Goal: Information Seeking & Learning: Learn about a topic

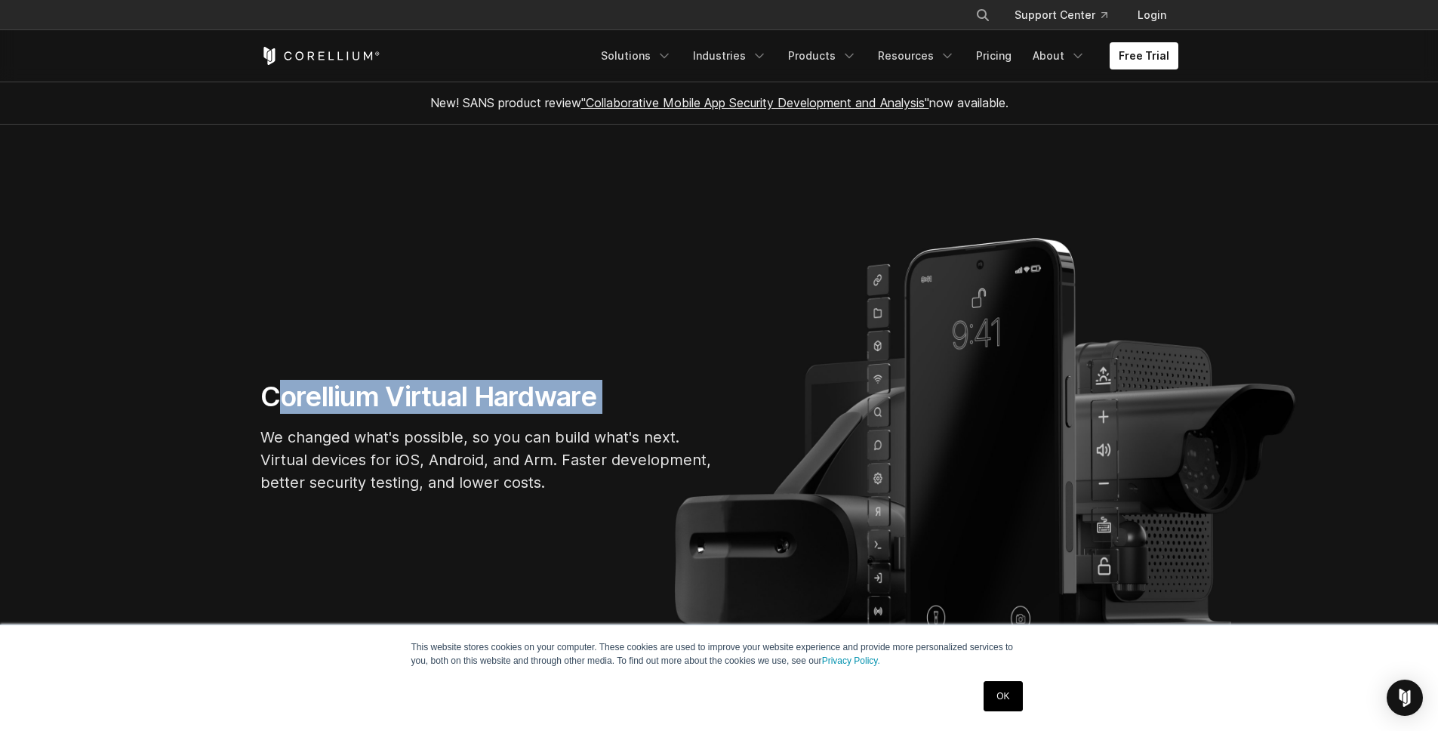
drag, startPoint x: 270, startPoint y: 402, endPoint x: 611, endPoint y: 418, distance: 341.5
click at [611, 418] on div "Corellium Virtual Hardware We changed what's possible, so you can build what's …" at bounding box center [486, 443] width 483 height 126
click at [315, 405] on h1 "Corellium Virtual Hardware" at bounding box center [486, 397] width 453 height 34
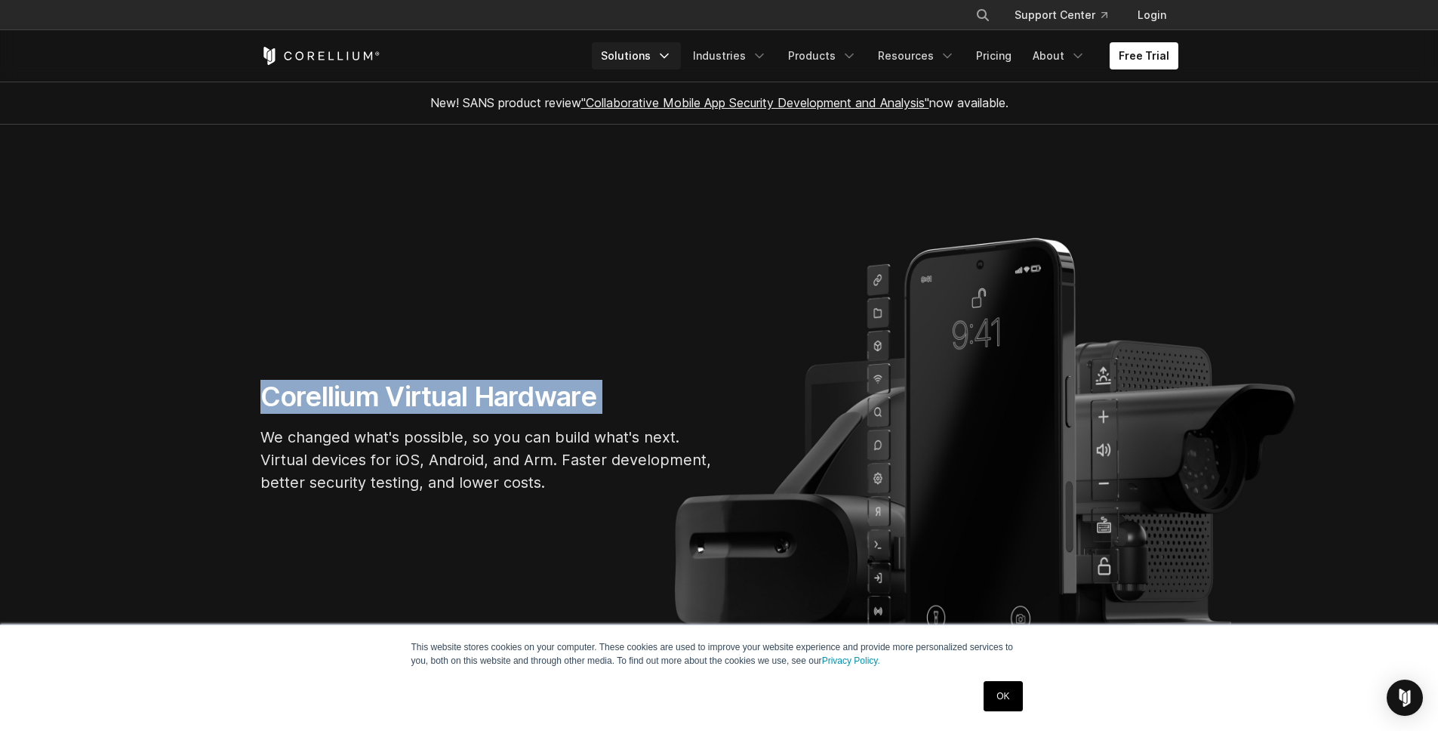
click at [648, 55] on link "Solutions" at bounding box center [636, 55] width 89 height 27
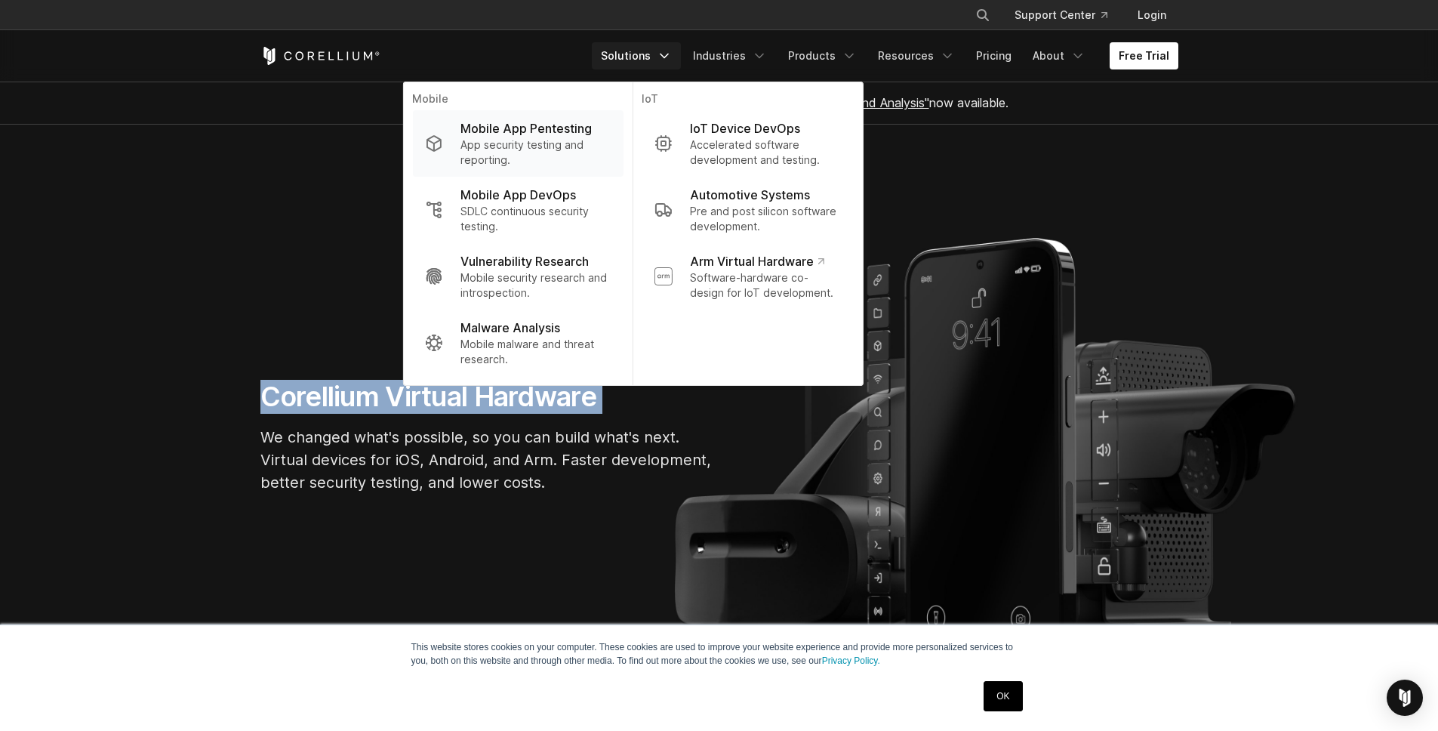
click at [564, 142] on p "App security testing and reporting." at bounding box center [535, 152] width 150 height 30
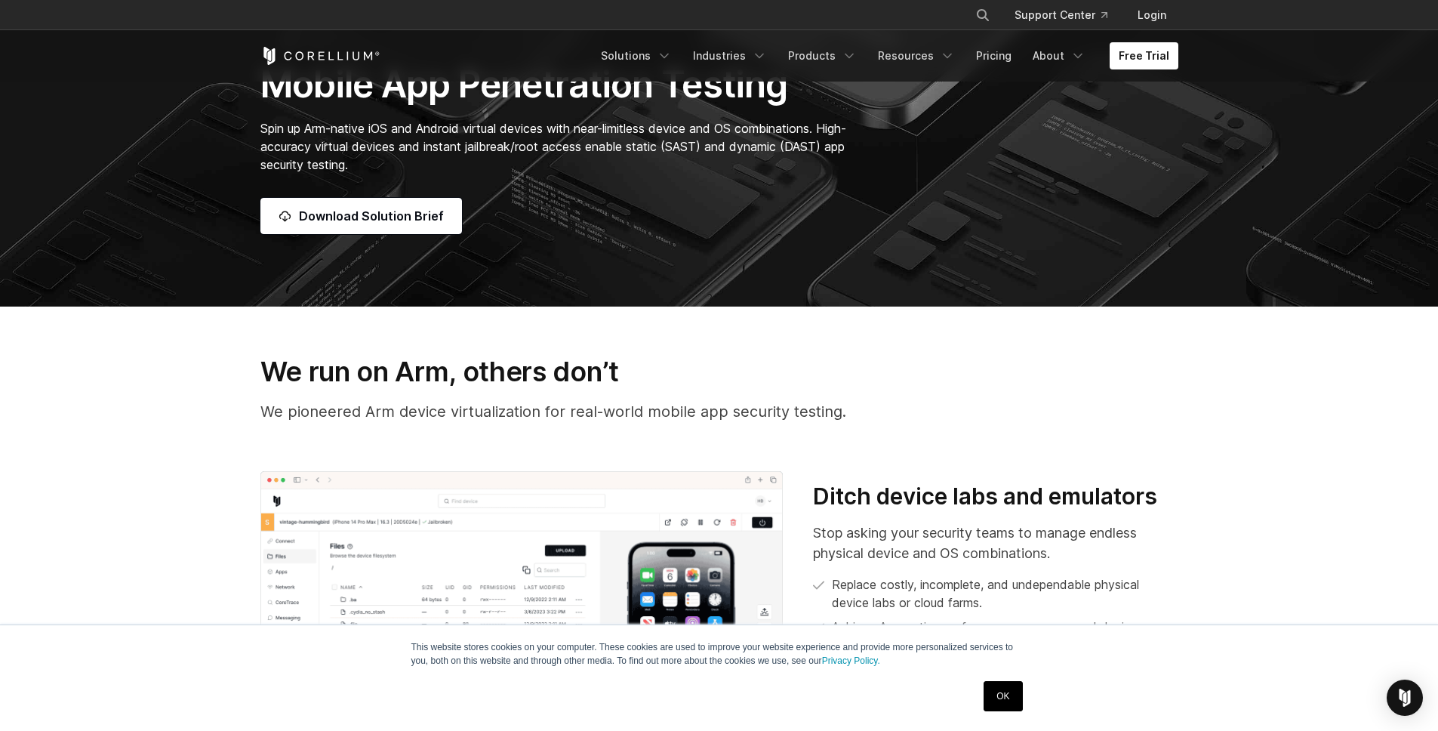
scroll to position [368, 0]
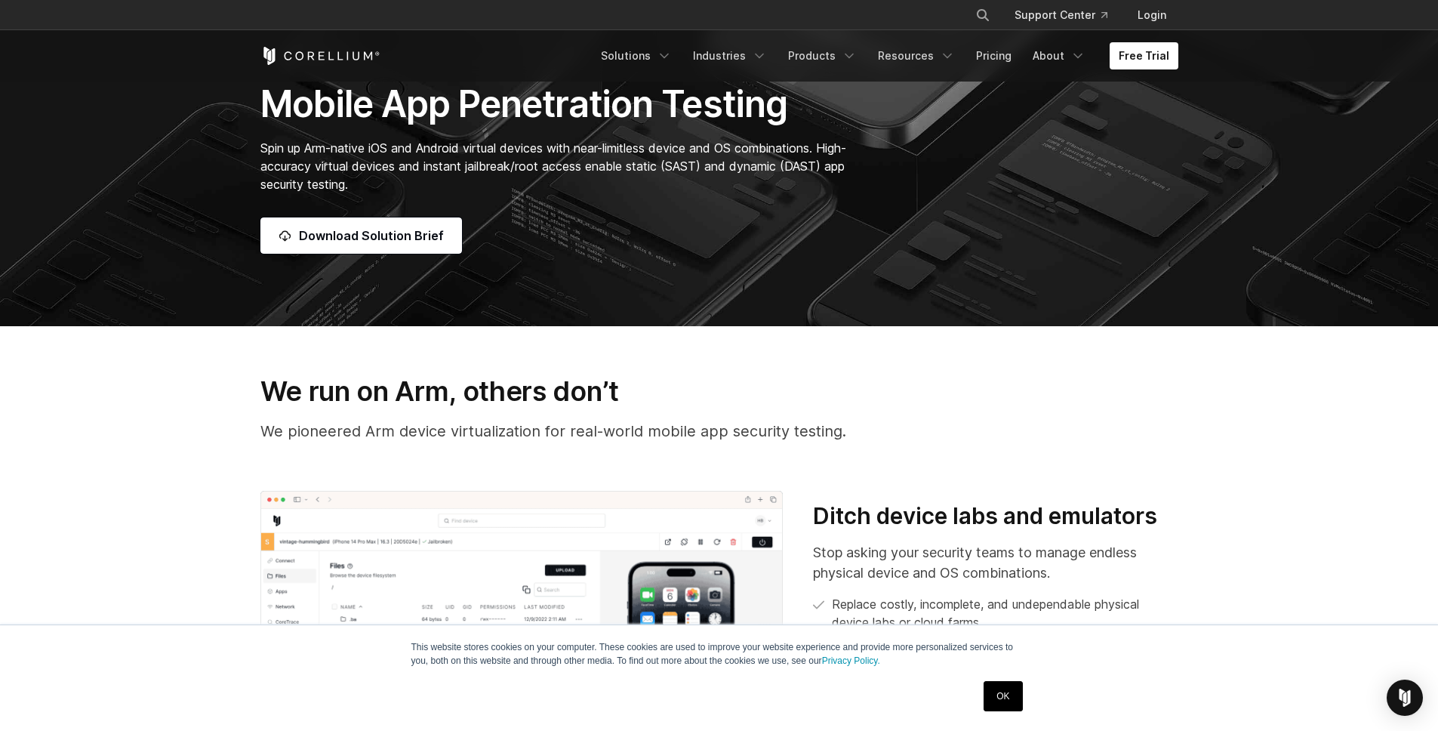
click at [269, 149] on span "Spin up Arm-native iOS and Android virtual devices with near-limitless device a…" at bounding box center [553, 165] width 586 height 51
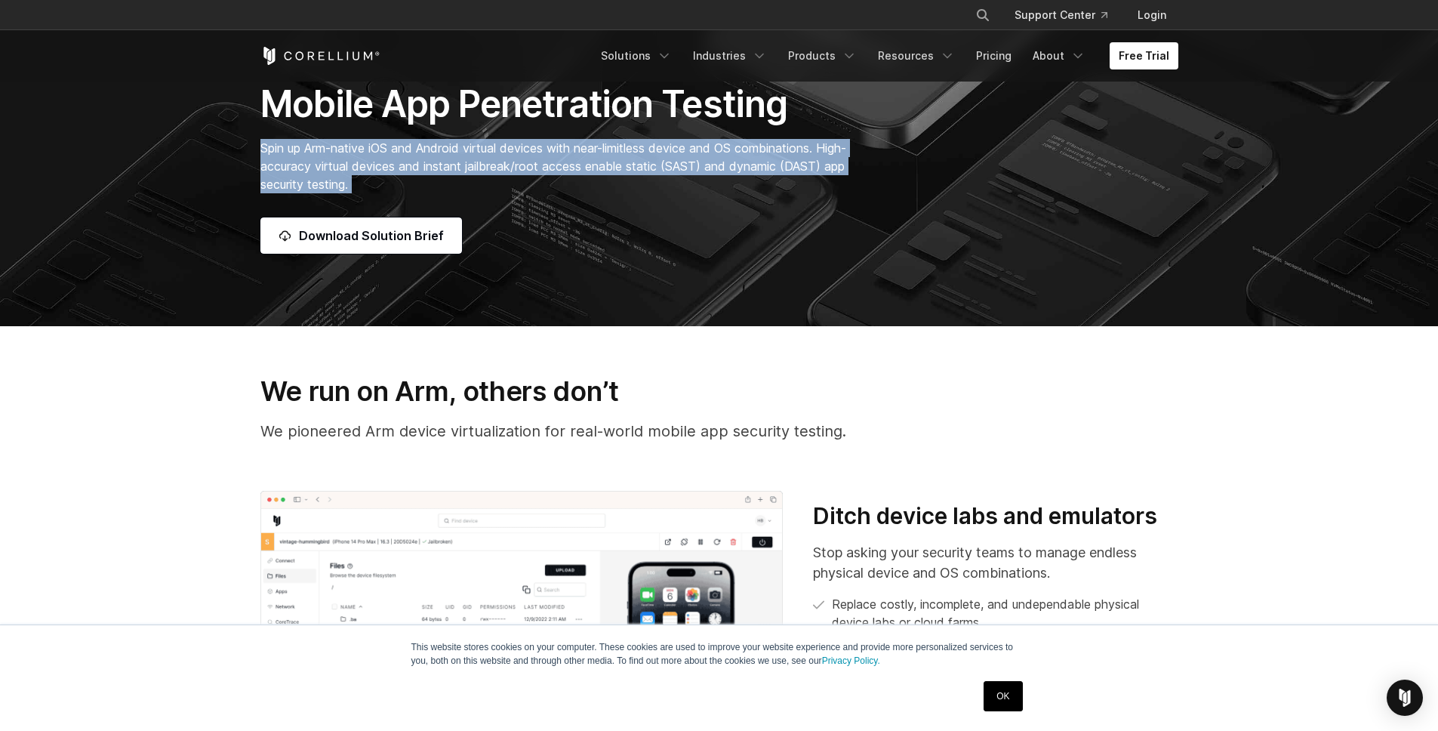
click at [269, 149] on span "Spin up Arm-native iOS and Android virtual devices with near-limitless device a…" at bounding box center [553, 165] width 586 height 51
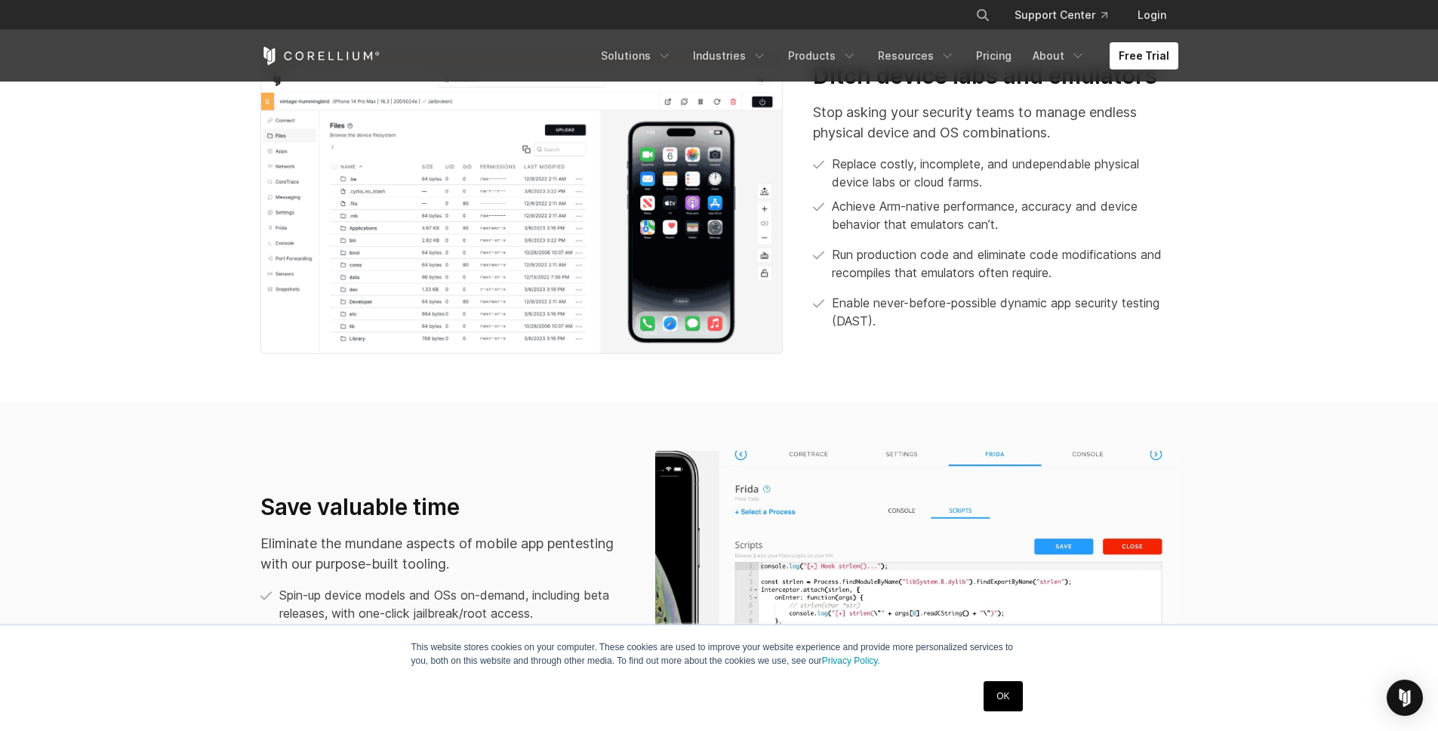
scroll to position [589, 0]
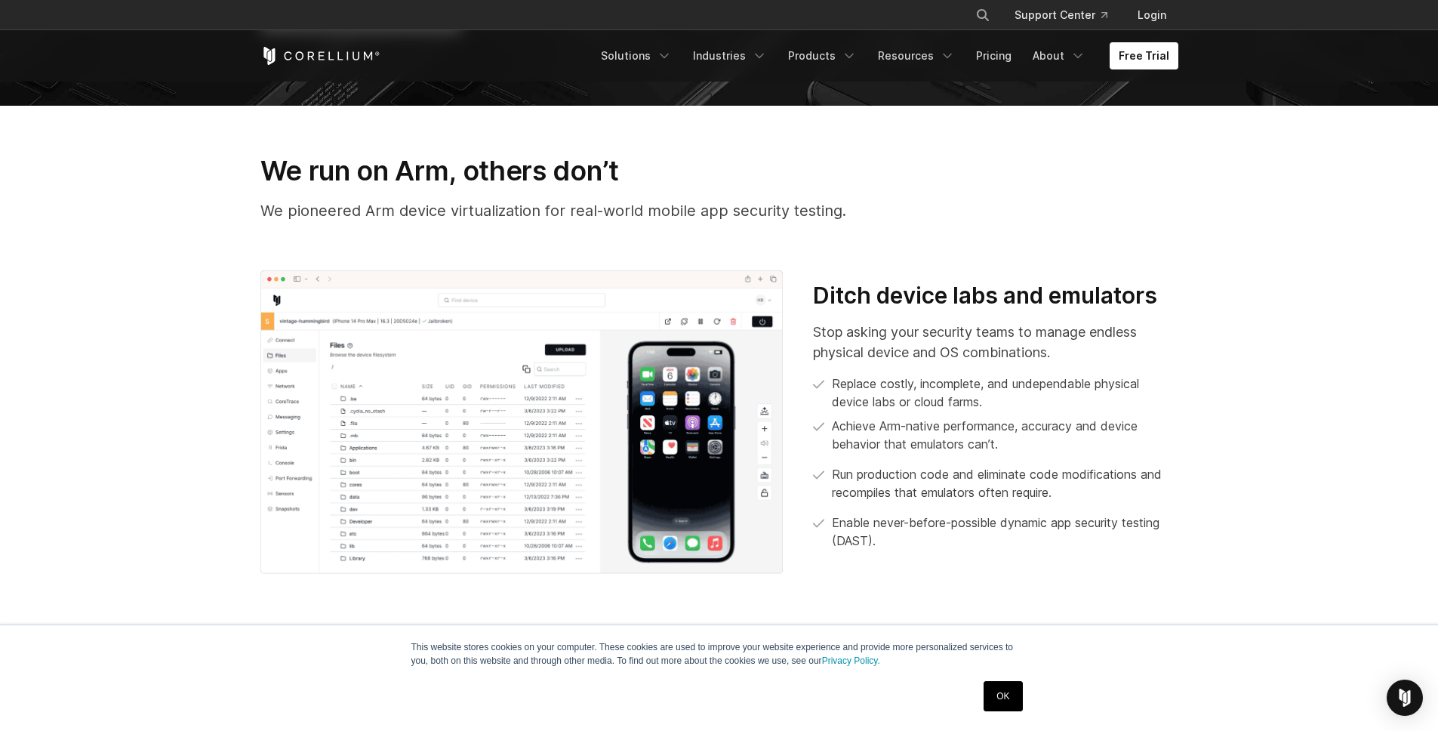
click at [433, 166] on h3 "We run on Arm, others don’t" at bounding box center [719, 170] width 918 height 33
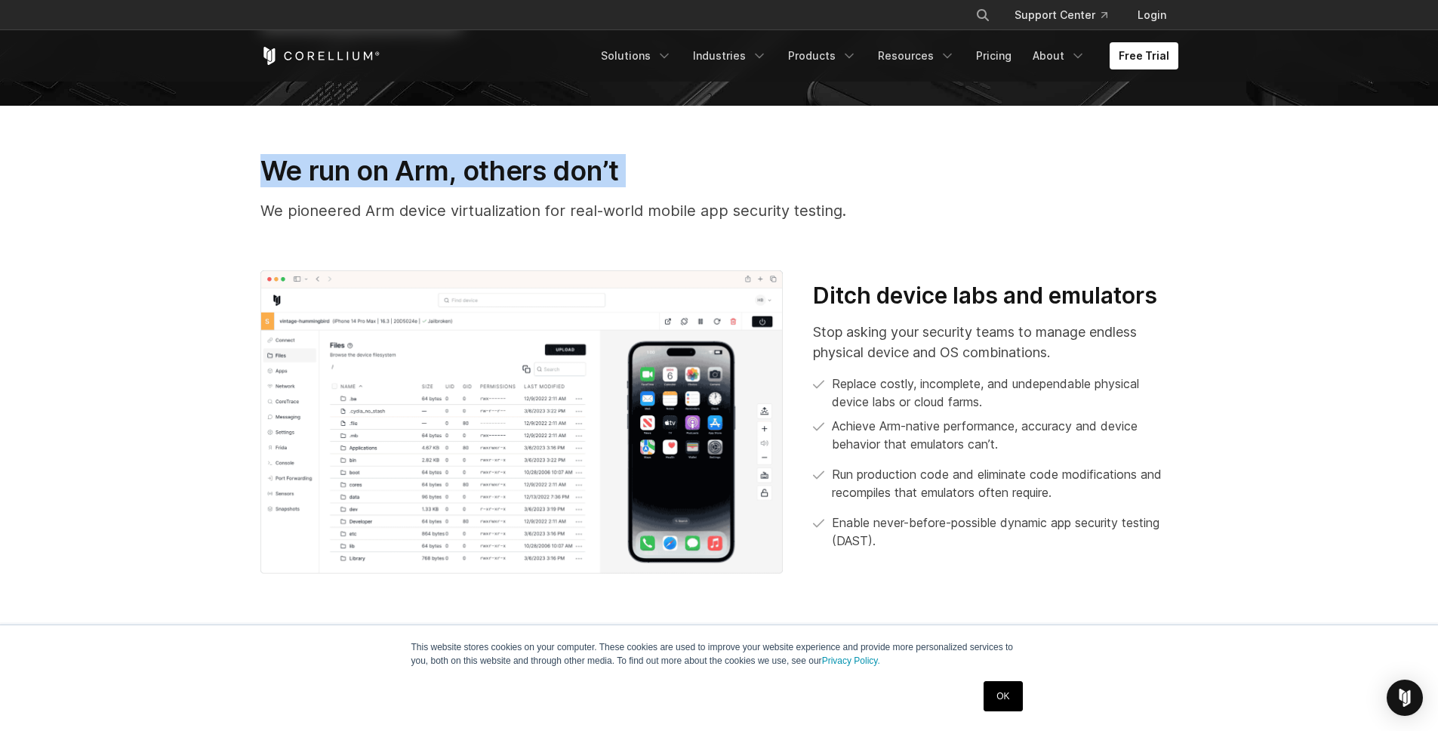
click at [433, 166] on h3 "We run on Arm, others don’t" at bounding box center [719, 170] width 918 height 33
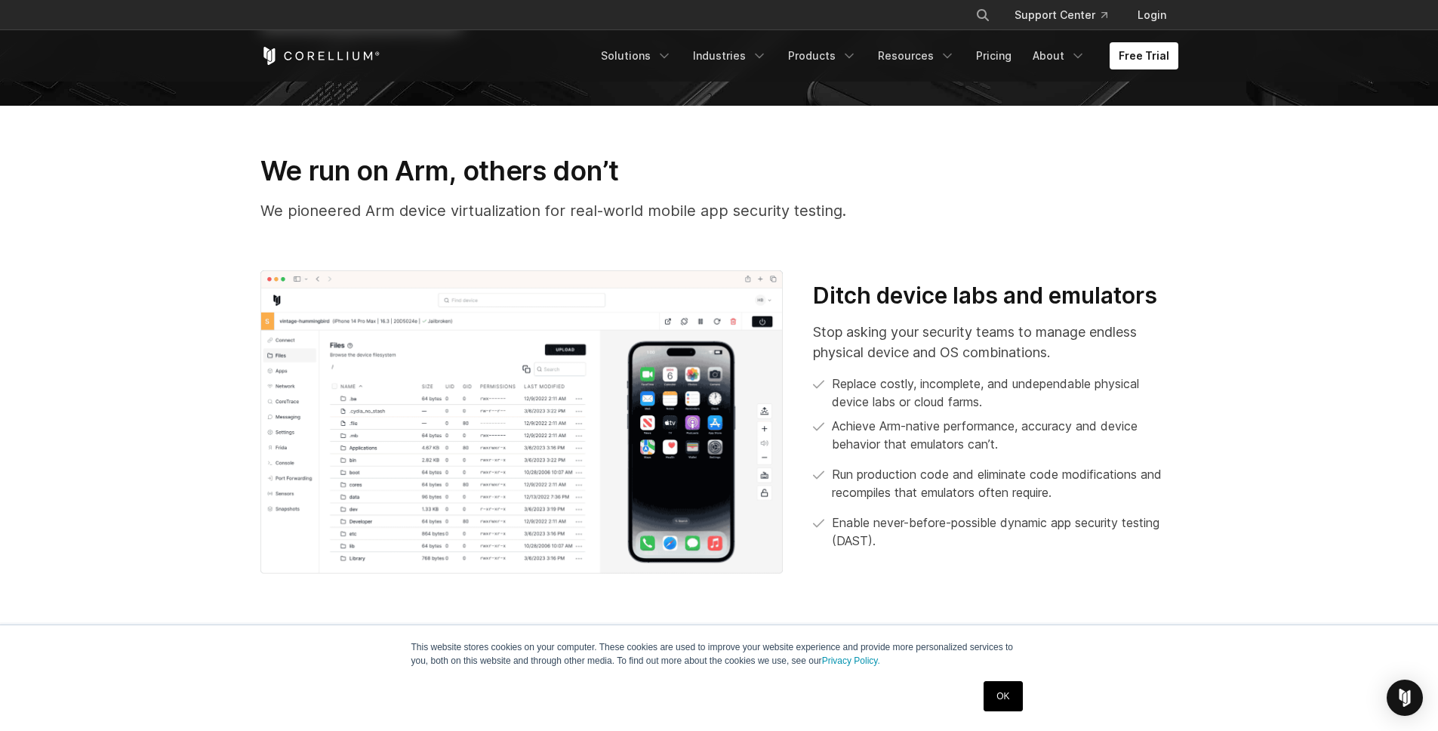
click at [982, 302] on h3 "Ditch device labs and emulators" at bounding box center [995, 296] width 365 height 29
click at [982, 301] on h3 "Ditch device labs and emulators" at bounding box center [995, 296] width 365 height 29
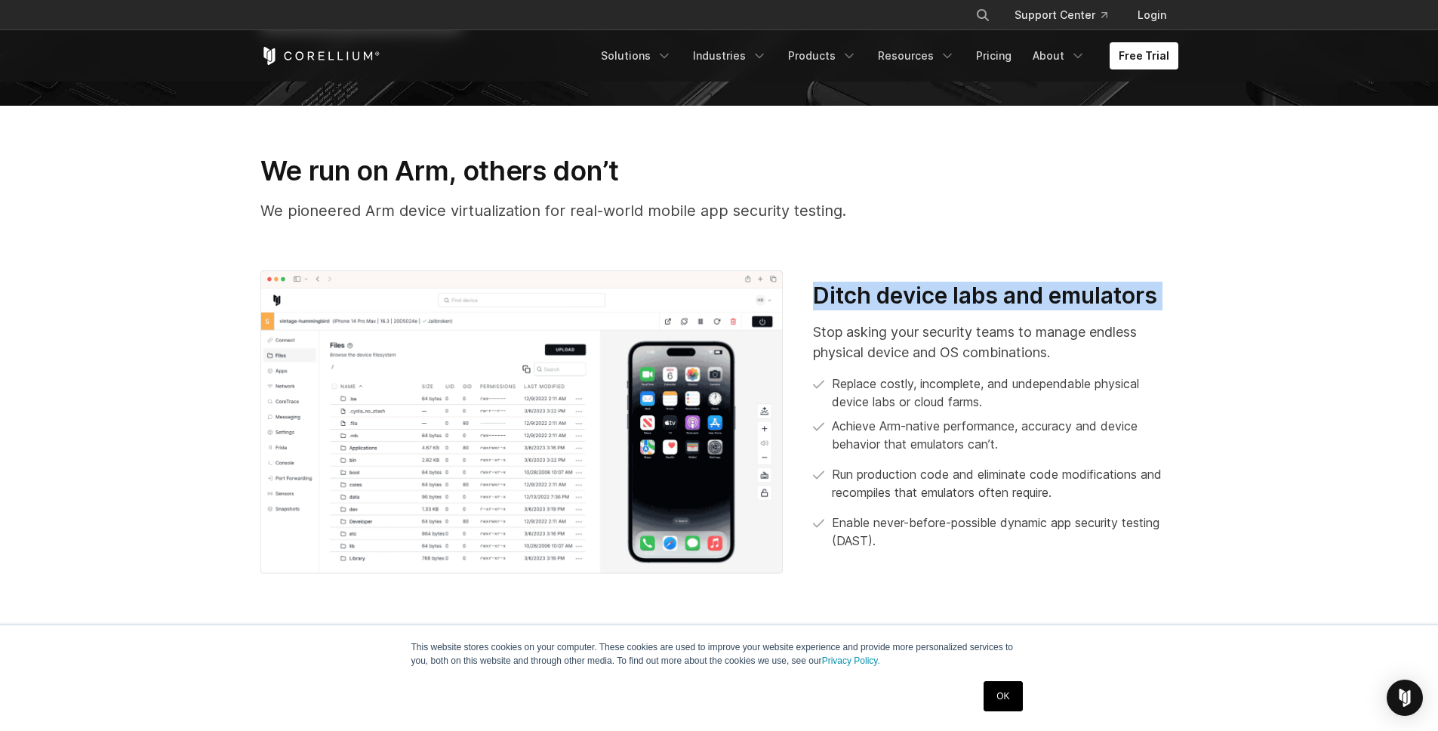
click at [982, 301] on h3 "Ditch device labs and emulators" at bounding box center [995, 296] width 365 height 29
copy div "Ditch device labs and emulators"
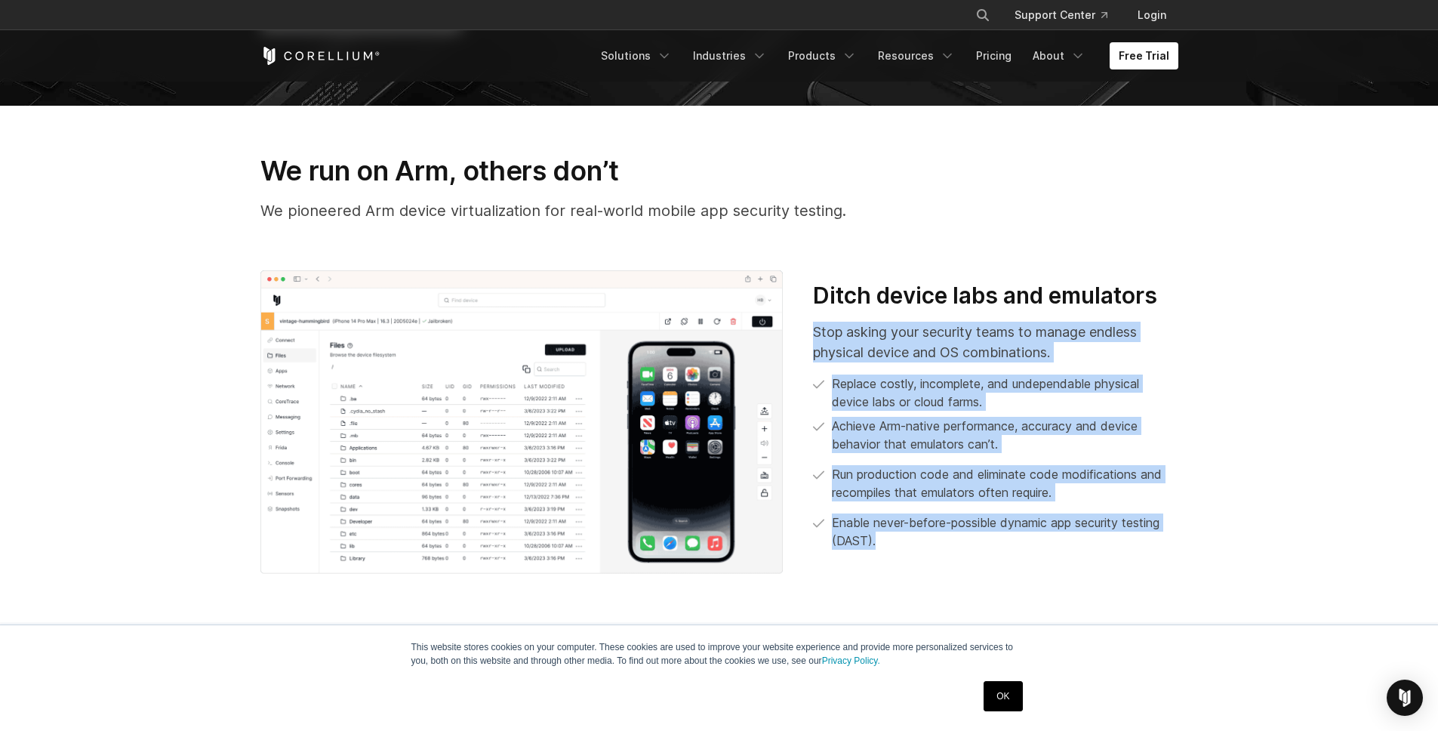
drag, startPoint x: 811, startPoint y: 330, endPoint x: 977, endPoint y: 565, distance: 288.6
click at [977, 565] on div "Ditch device labs and emulators Stop asking your security teams to manage endle…" at bounding box center [719, 421] width 948 height 303
copy div "Stop asking your security teams to manage endless physical device and OS combin…"
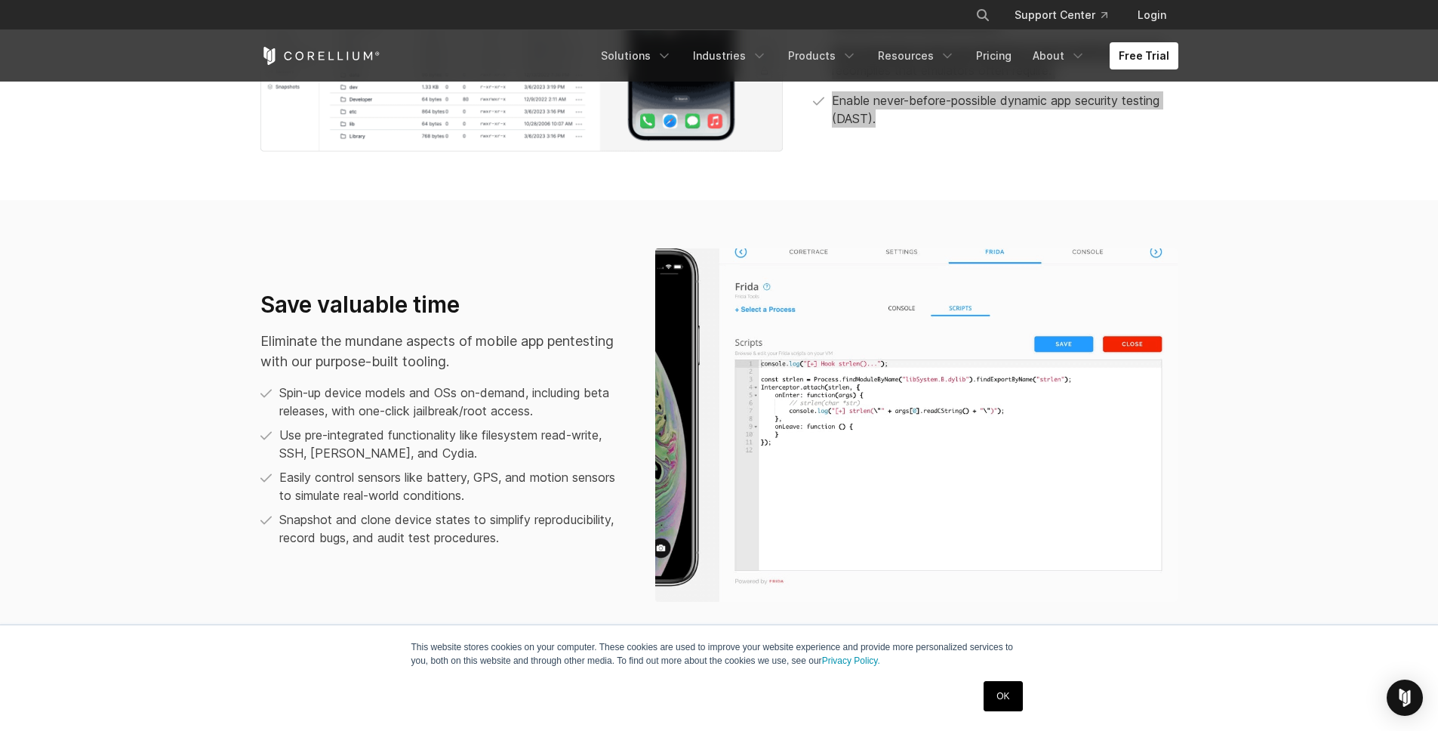
scroll to position [1021, 0]
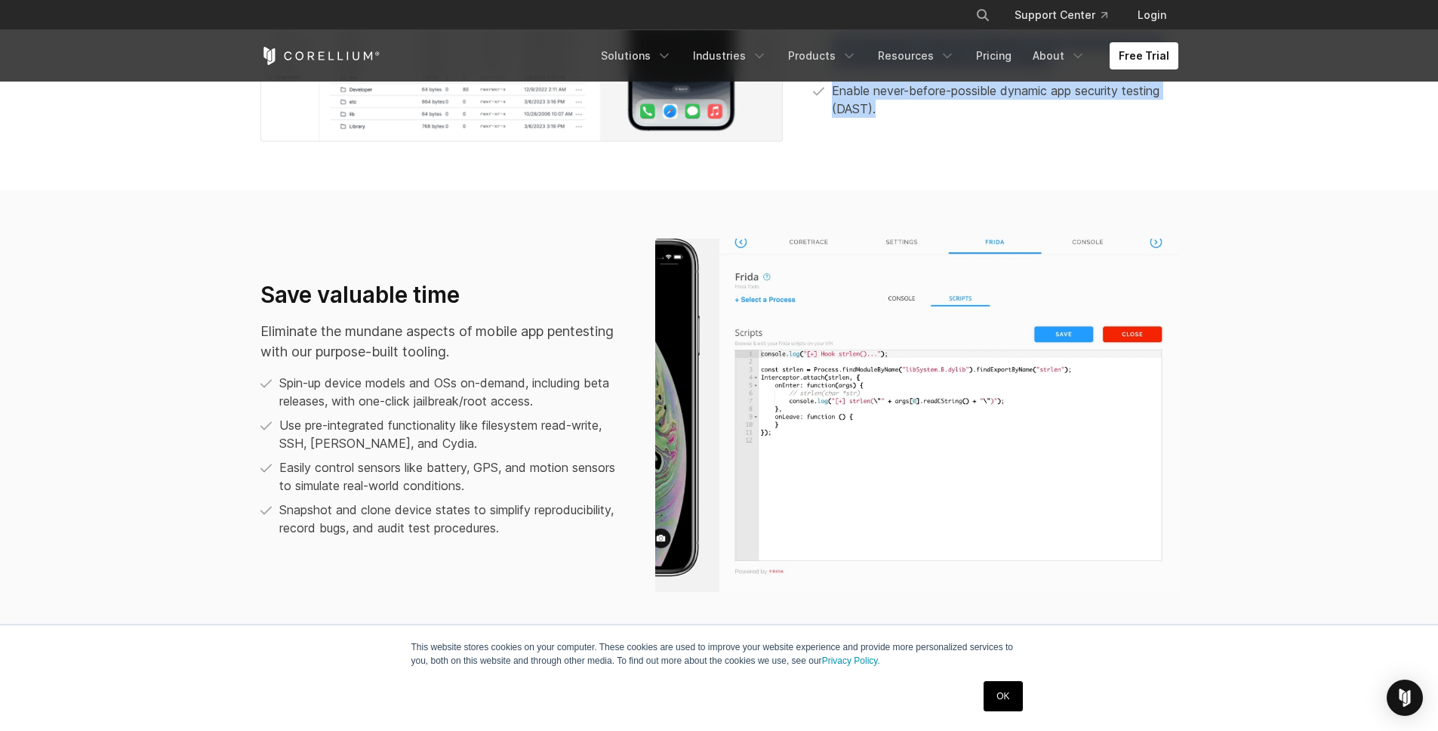
click at [476, 335] on p "Eliminate the mundane aspects of mobile app pentesting with our purpose-built t…" at bounding box center [442, 341] width 365 height 41
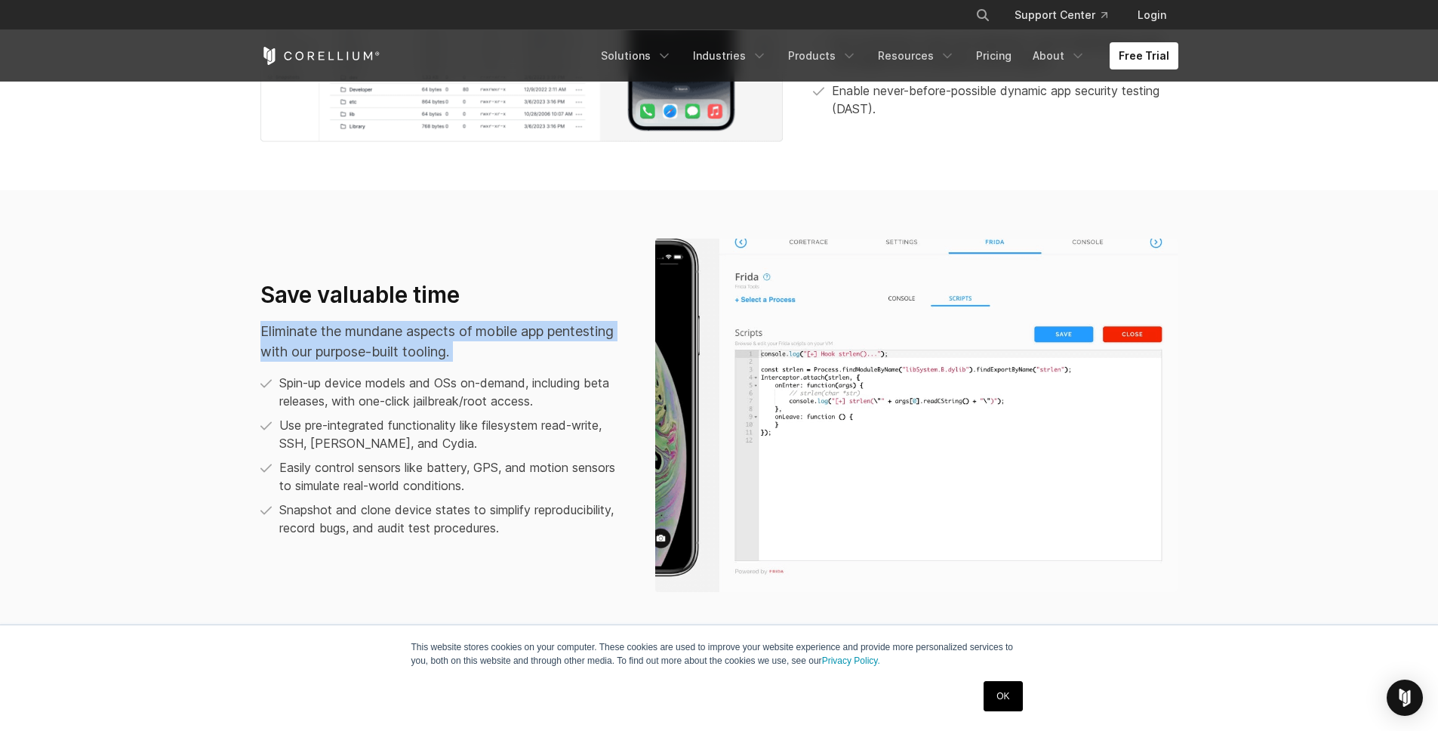
click at [476, 335] on p "Eliminate the mundane aspects of mobile app pentesting with our purpose-built t…" at bounding box center [442, 341] width 365 height 41
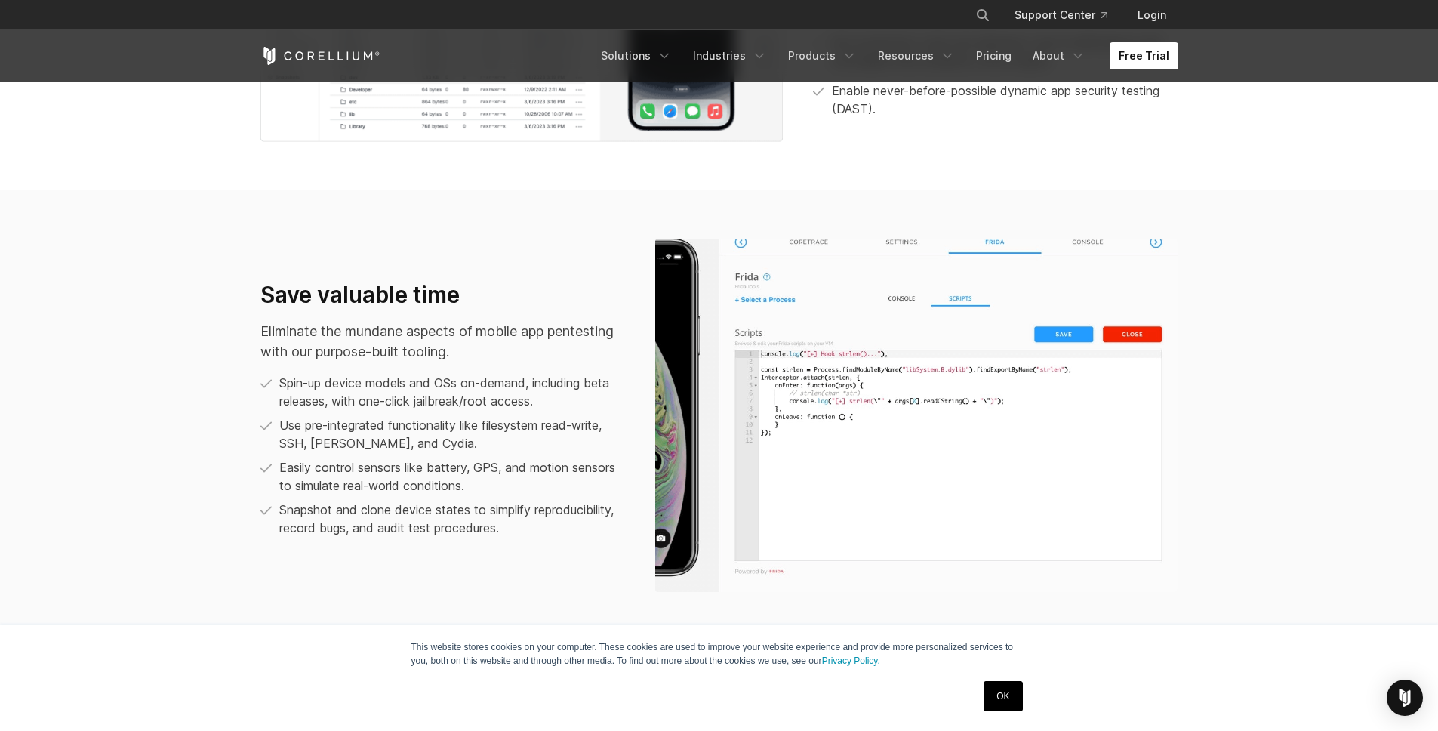
click at [528, 529] on p "Snapshot and clone device states to simplify reproducibility, record bugs, and …" at bounding box center [452, 518] width 346 height 36
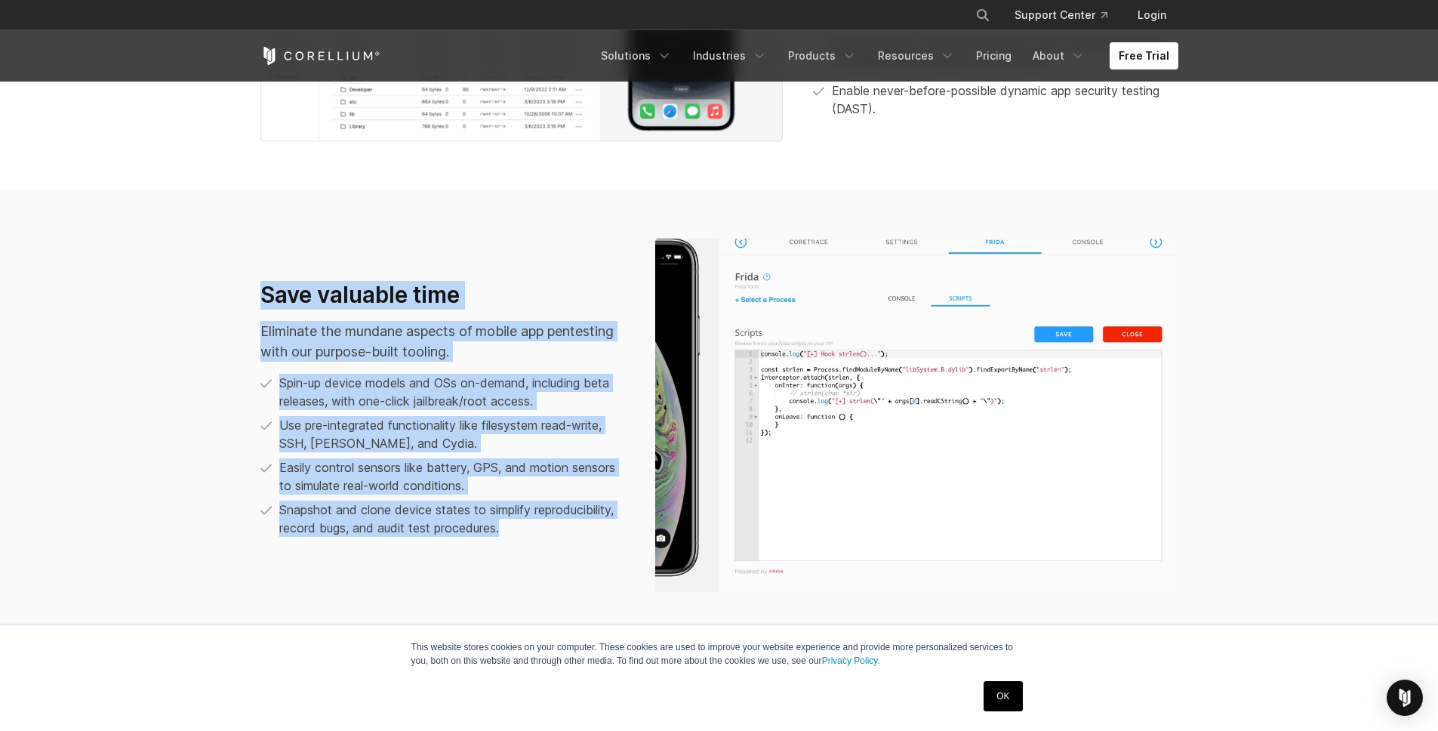
drag, startPoint x: 528, startPoint y: 531, endPoint x: 257, endPoint y: 306, distance: 352.2
click at [257, 306] on div "Save valuable time Eliminate the mundane aspects of mobile app pentesting with …" at bounding box center [442, 415] width 395 height 269
copy div "Save valuable time Eliminate the mundane aspects of mobile app pentesting with …"
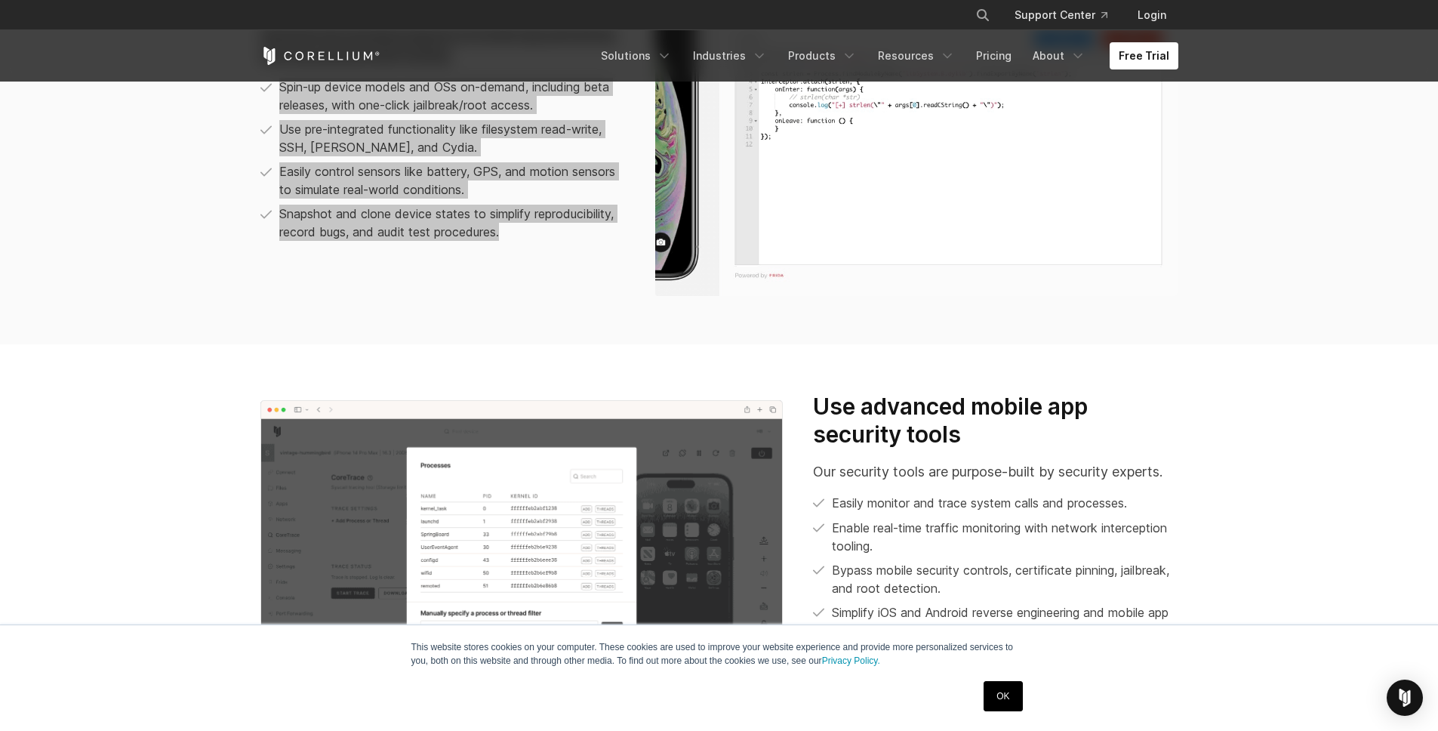
scroll to position [1536, 0]
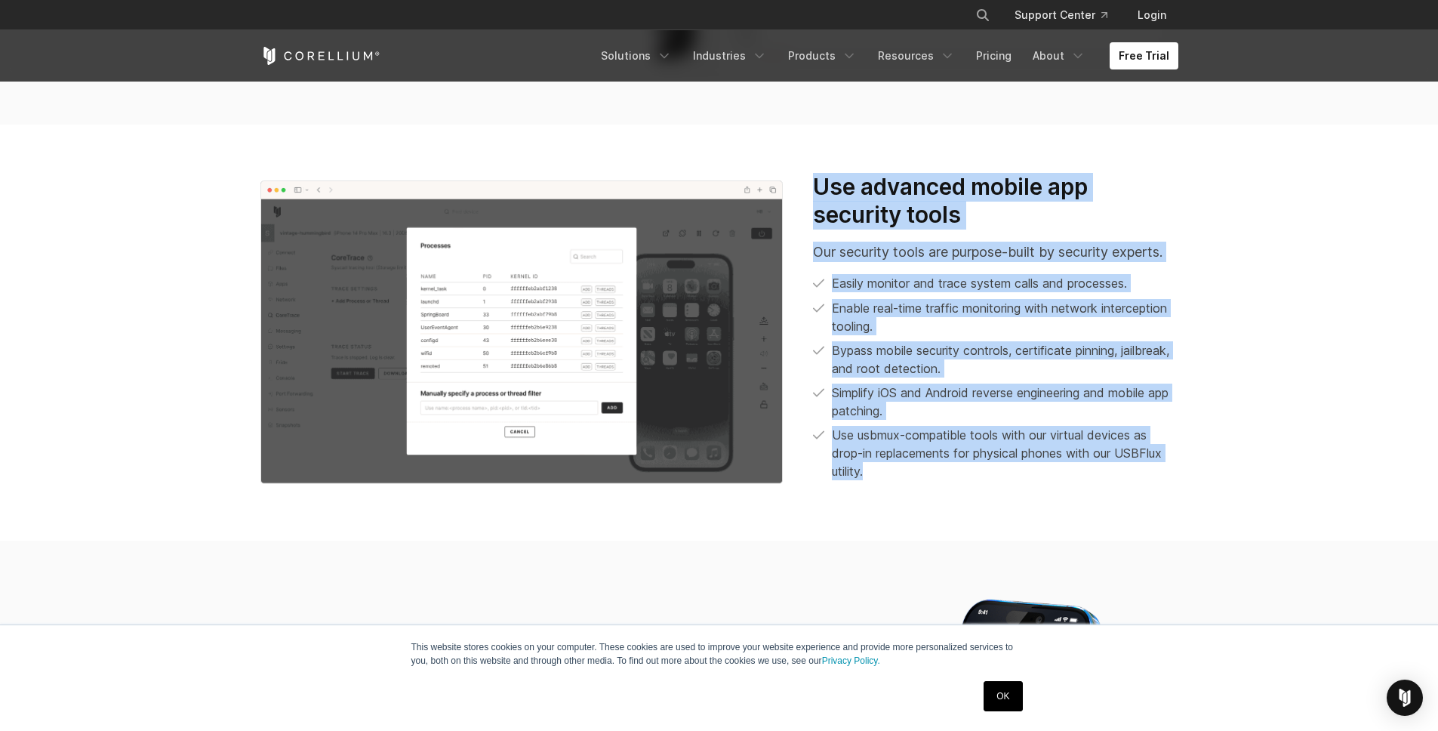
drag, startPoint x: 890, startPoint y: 471, endPoint x: 801, endPoint y: 170, distance: 314.1
click at [801, 170] on section "Use advanced mobile app security tools Our security tools are purpose-built by …" at bounding box center [719, 333] width 1438 height 416
copy div "Use advanced mobile app security tools Our security tools are purpose-built by …"
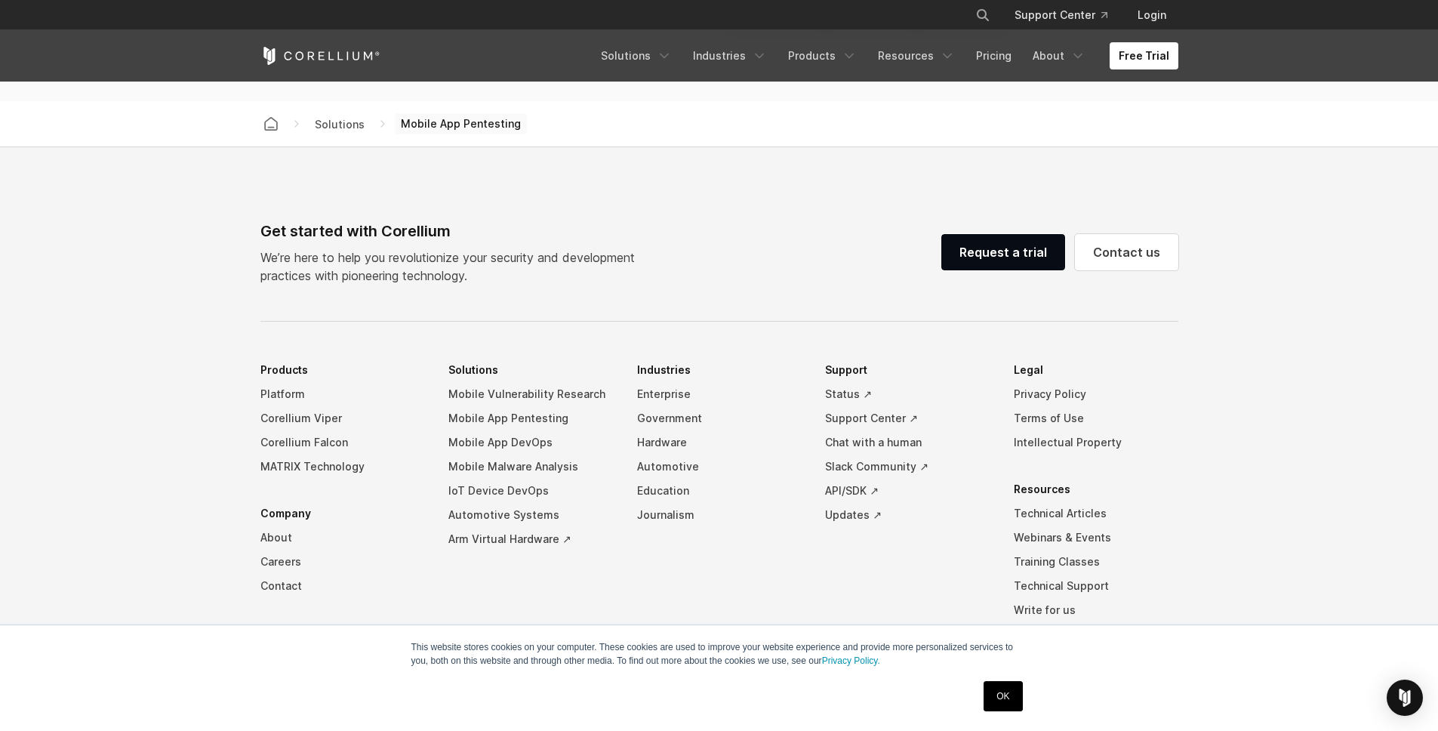
scroll to position [4770, 0]
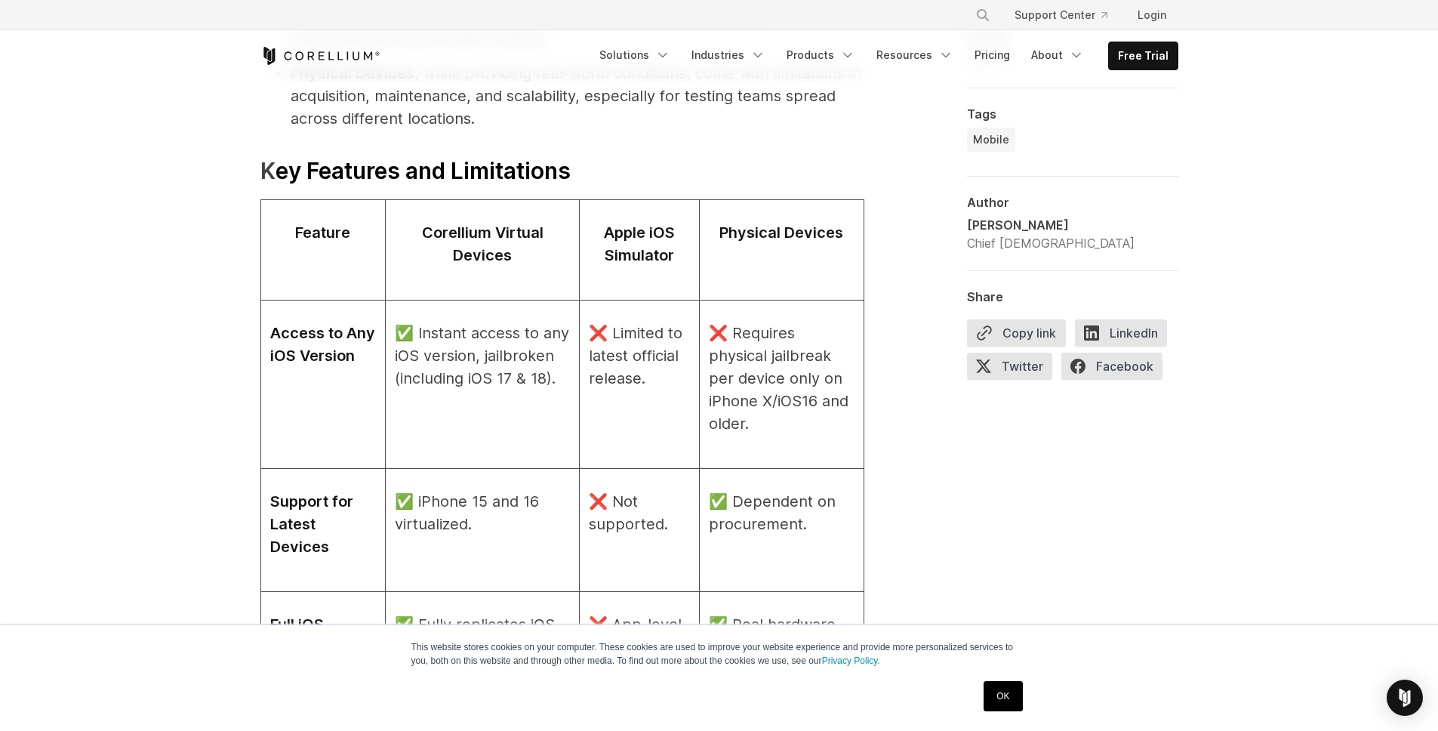
scroll to position [1778, 0]
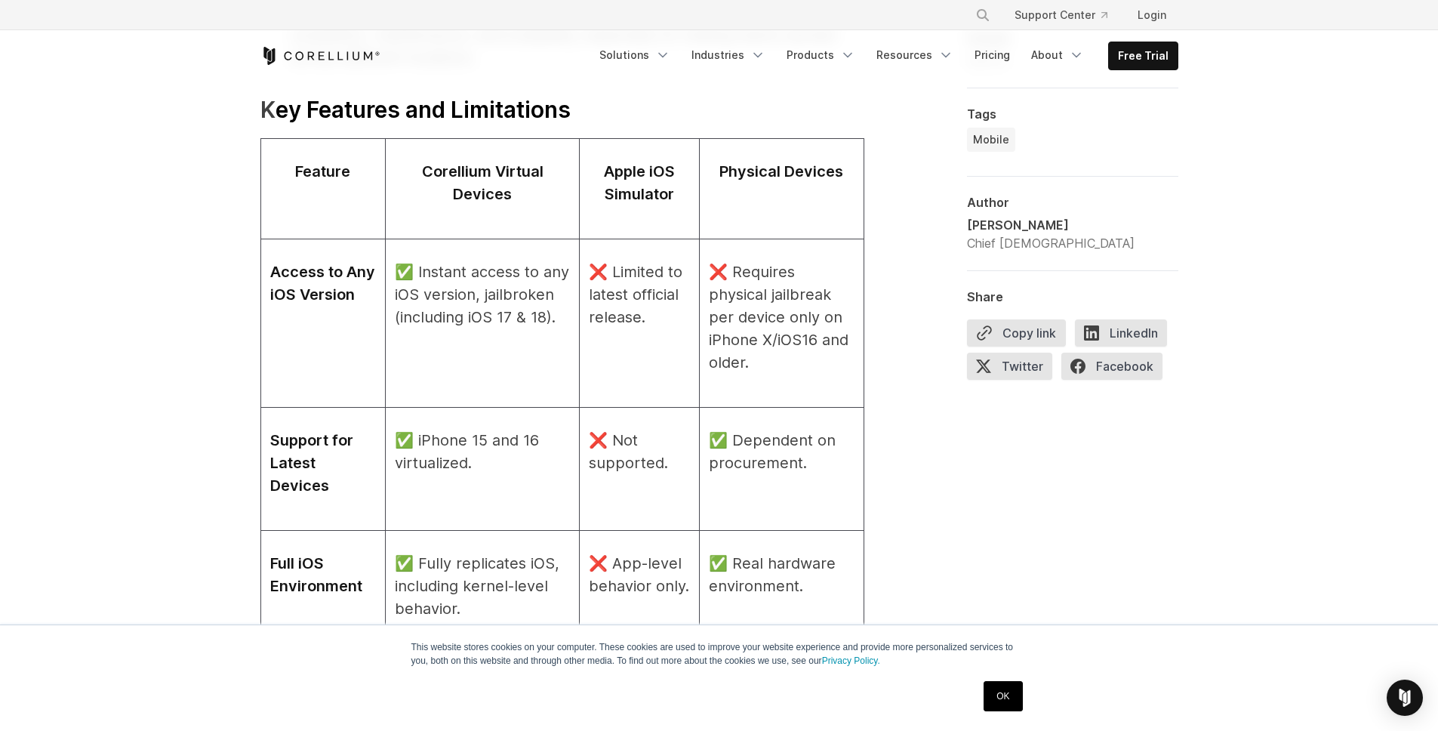
click at [476, 107] on span "ey Features and Limitations" at bounding box center [423, 109] width 295 height 27
copy h3 "K ey Features and Limitations"
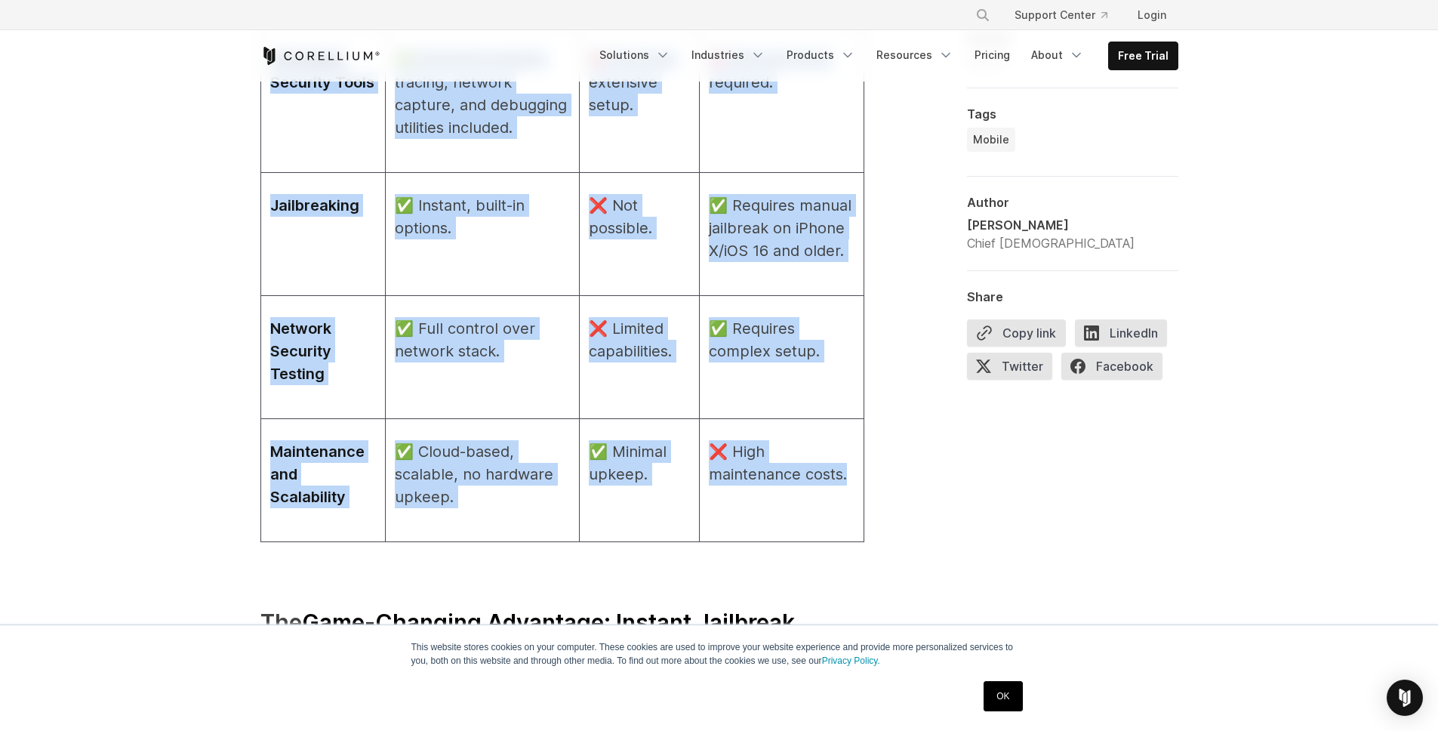
scroll to position [2481, 0]
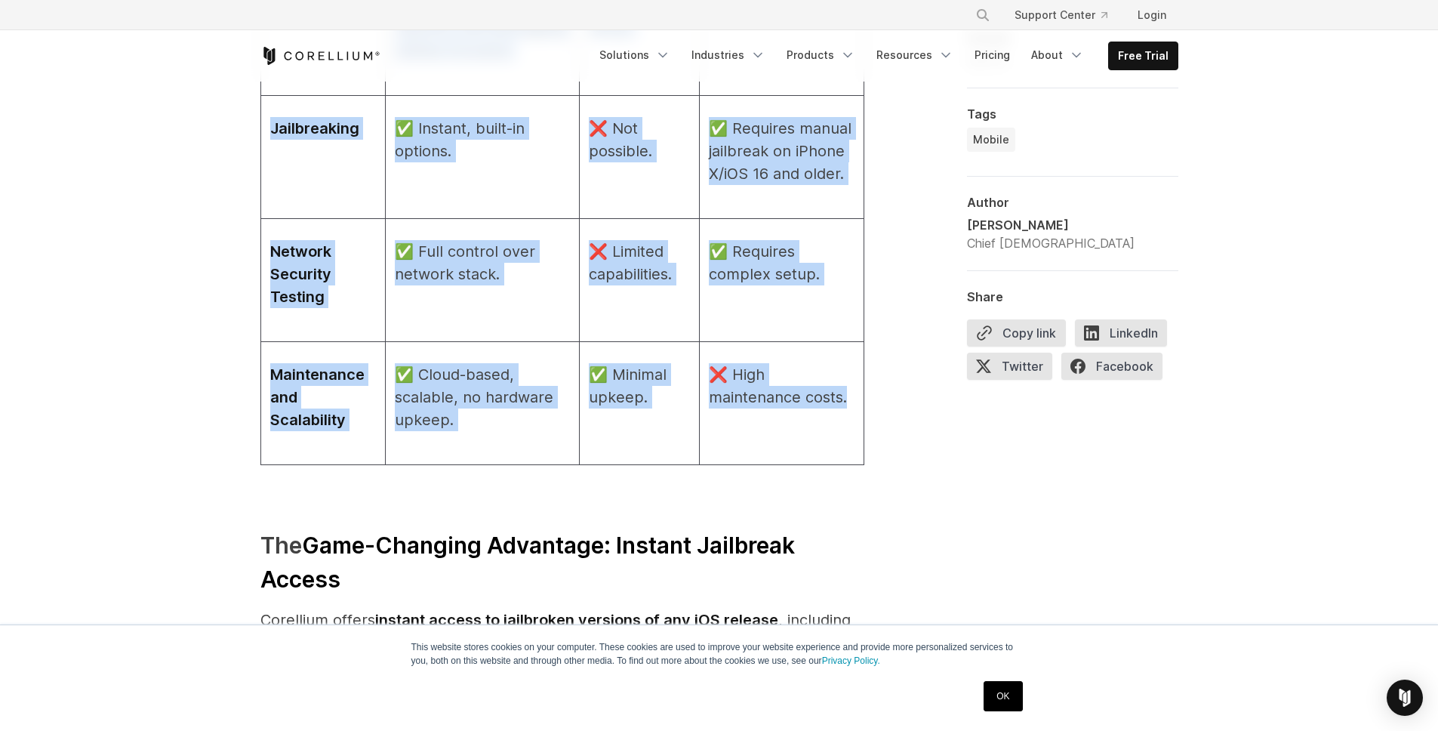
drag, startPoint x: 364, startPoint y: 143, endPoint x: 786, endPoint y: 395, distance: 491.5
copy tbody "Feature Corellium Virtual Devices Apple iOS Simulator Physical Devices Access t…"
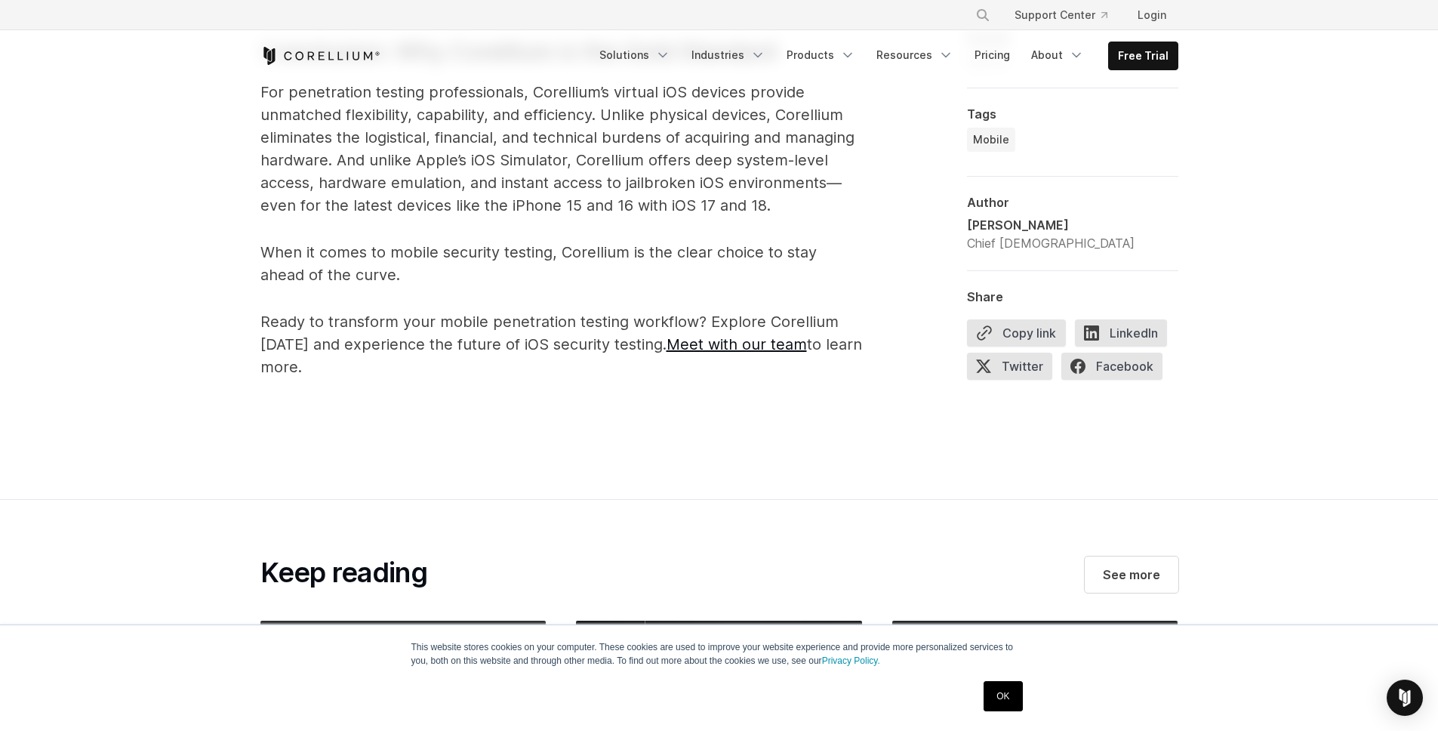
scroll to position [5527, 0]
